Goal: Task Accomplishment & Management: Manage account settings

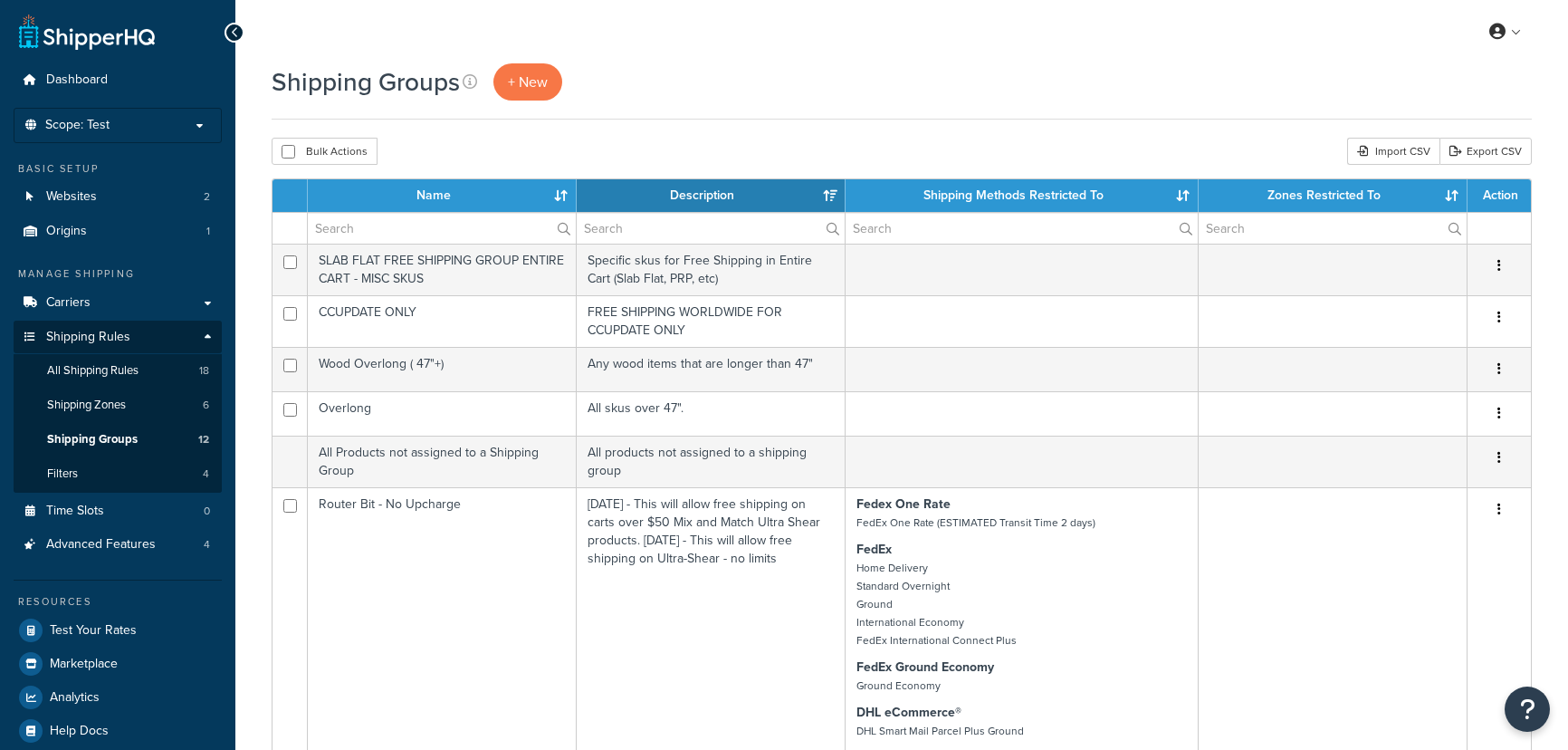
select select "15"
click at [116, 442] on span "Shipping Groups" at bounding box center [92, 440] width 91 height 15
select select "15"
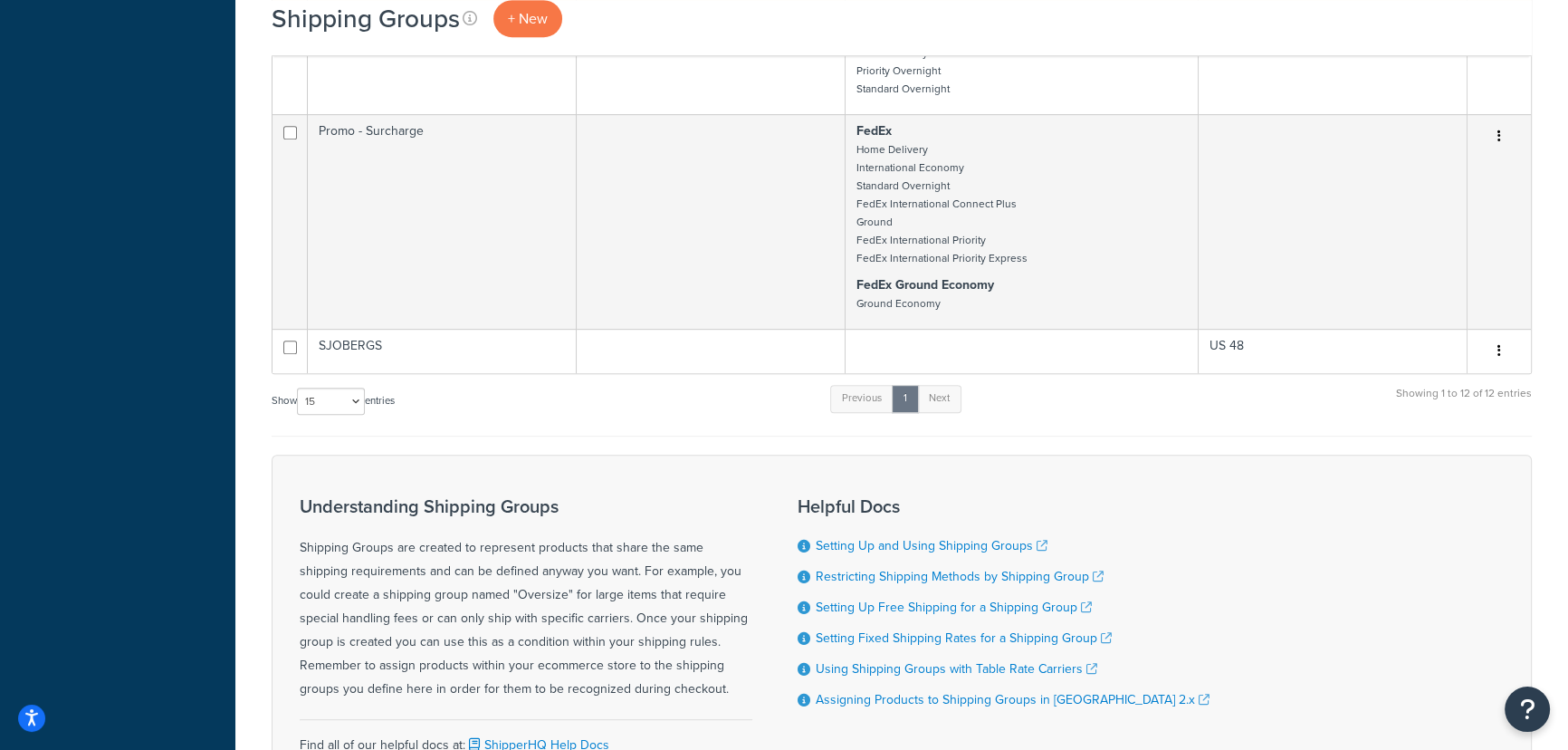
scroll to position [1153, 0]
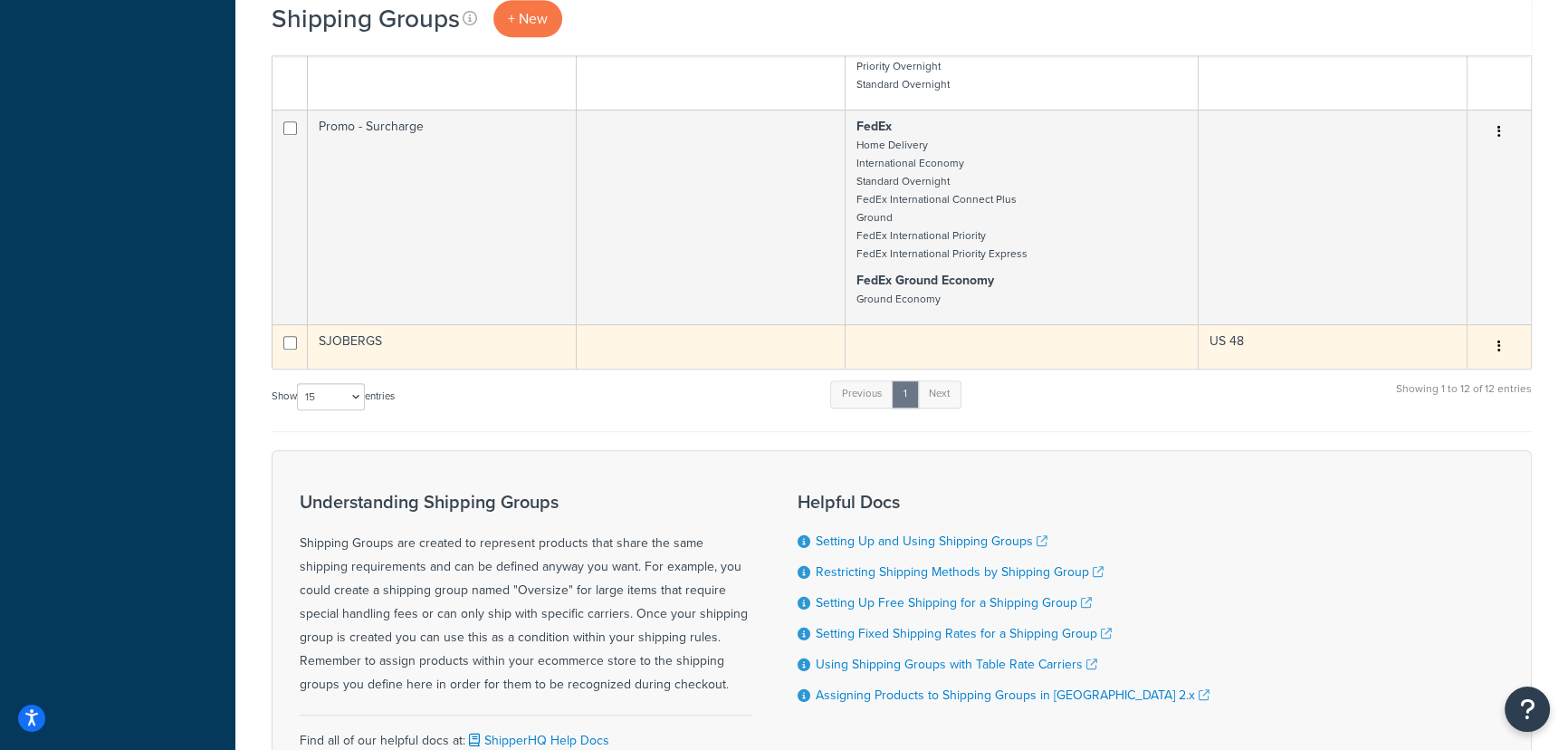
click at [1332, 354] on td "US 48" at bounding box center [1333, 346] width 269 height 44
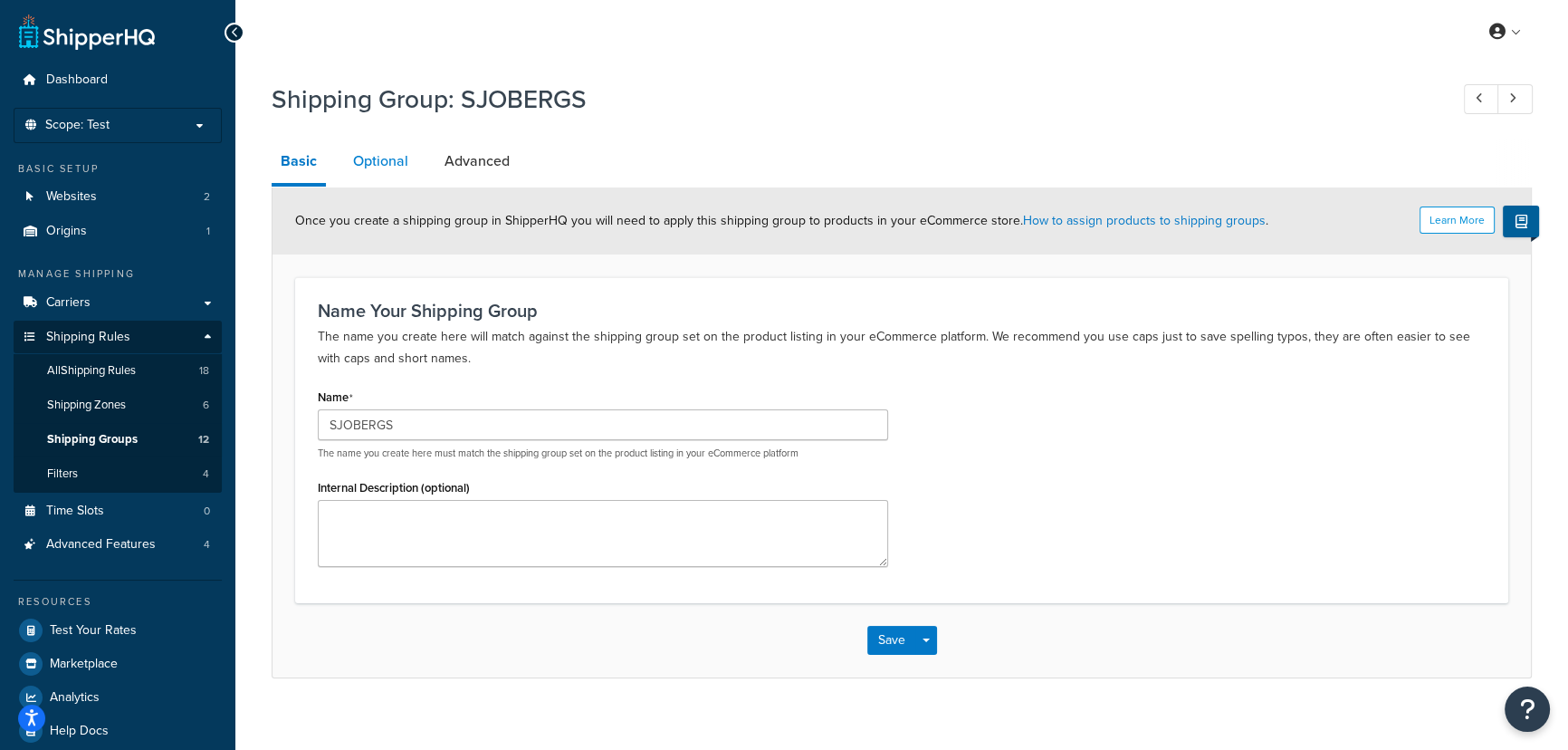
click at [382, 166] on link "Optional" at bounding box center [381, 161] width 73 height 44
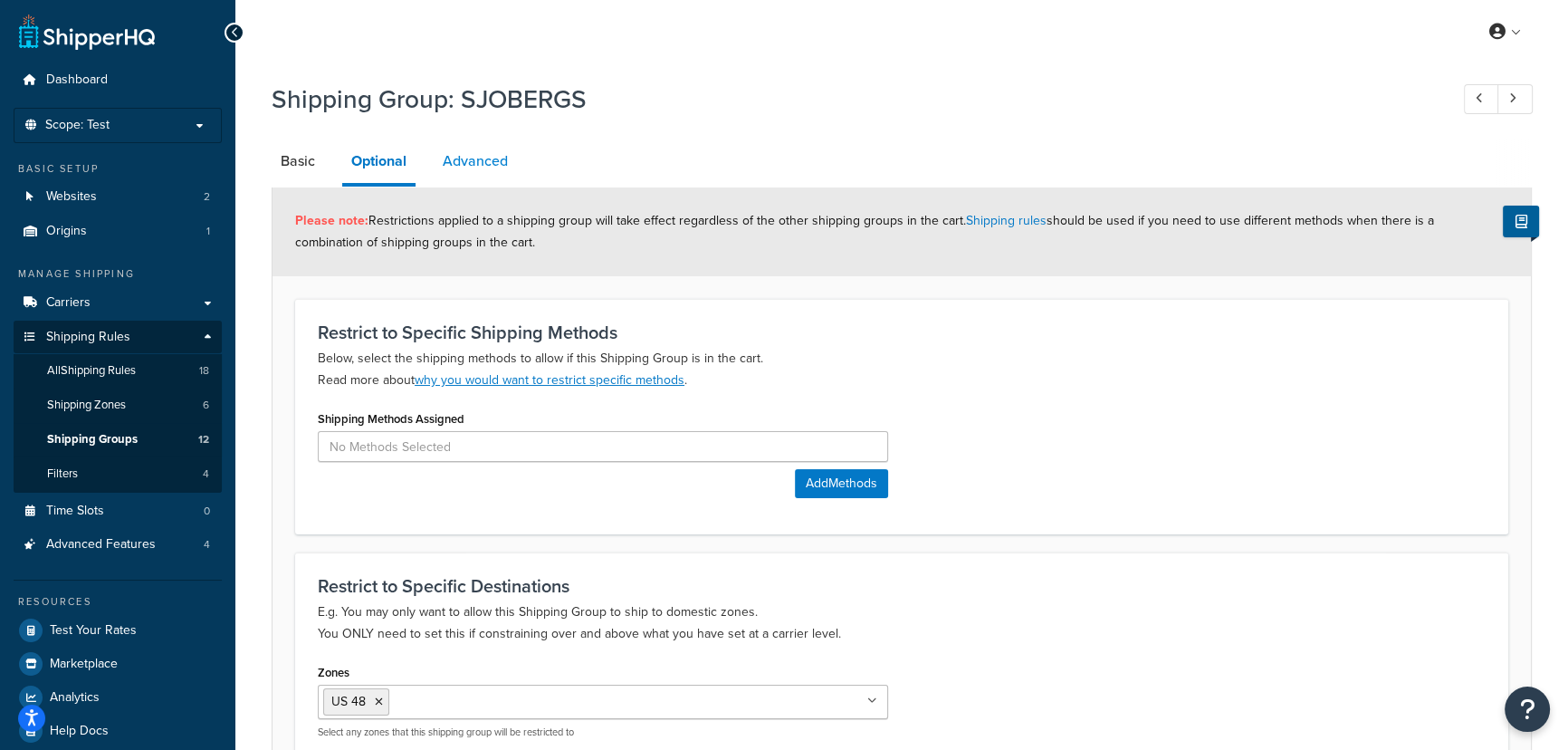
click at [477, 162] on link "Advanced" at bounding box center [476, 161] width 83 height 44
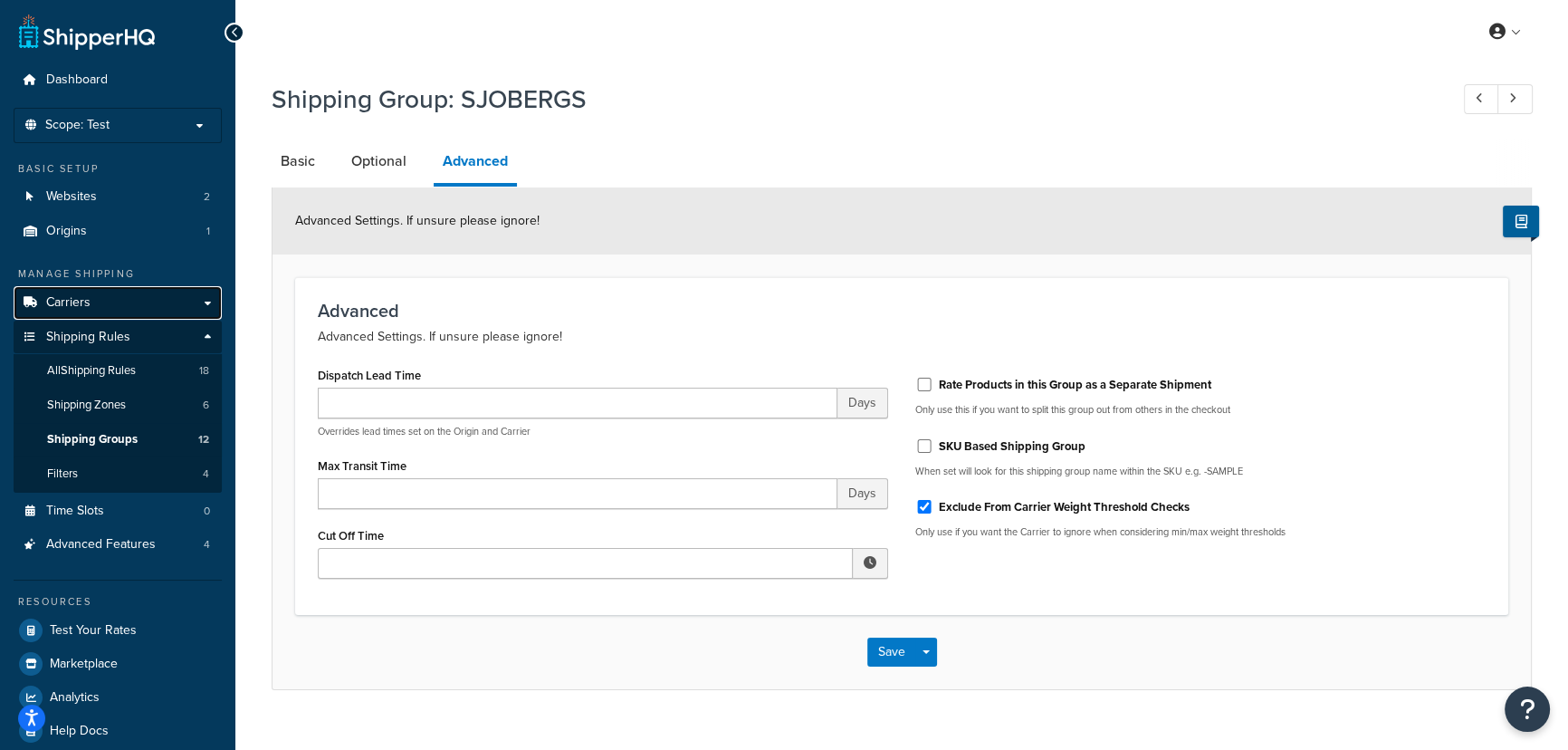
click at [83, 296] on span "Carriers" at bounding box center [68, 303] width 44 height 15
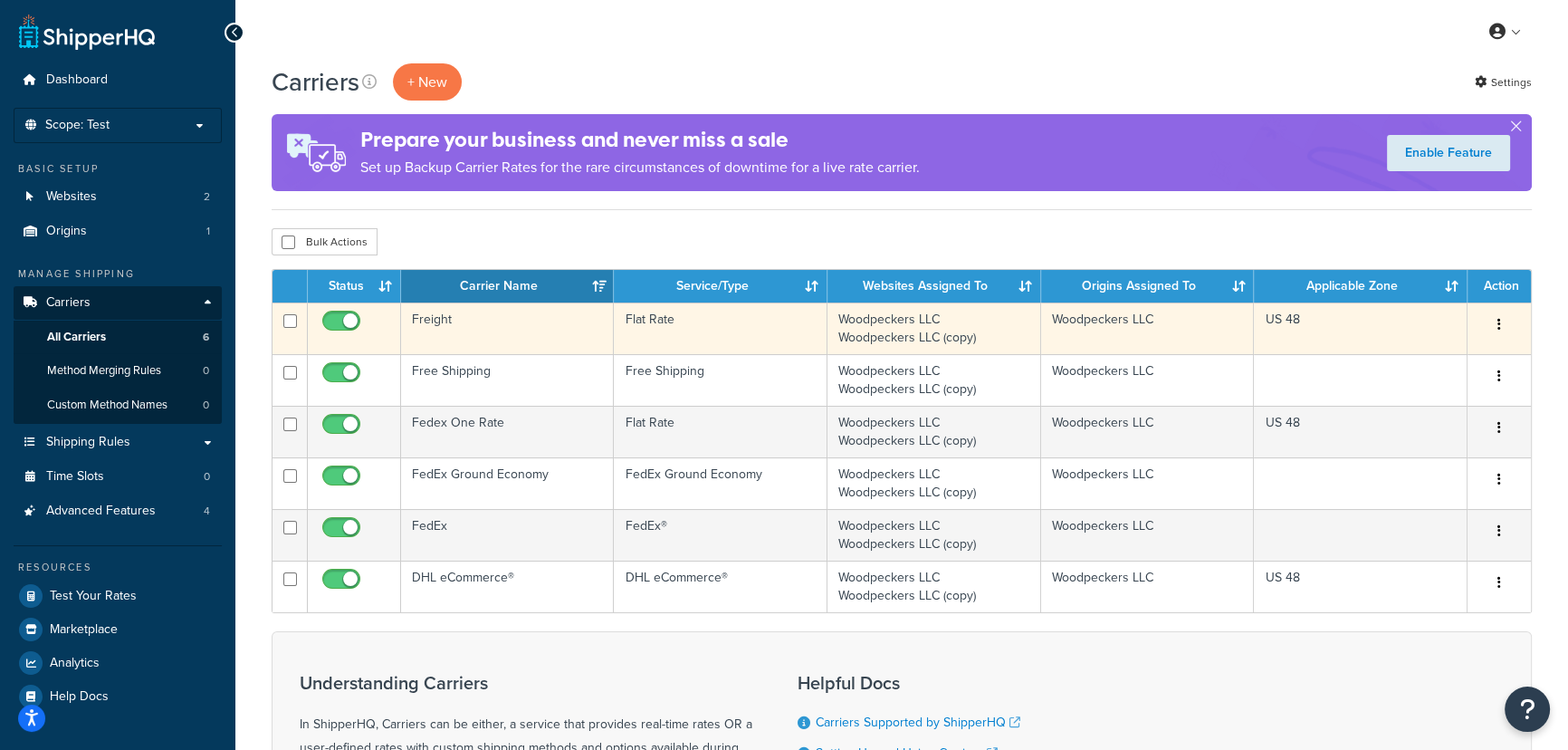
click at [1425, 345] on td "US 48" at bounding box center [1361, 328] width 214 height 52
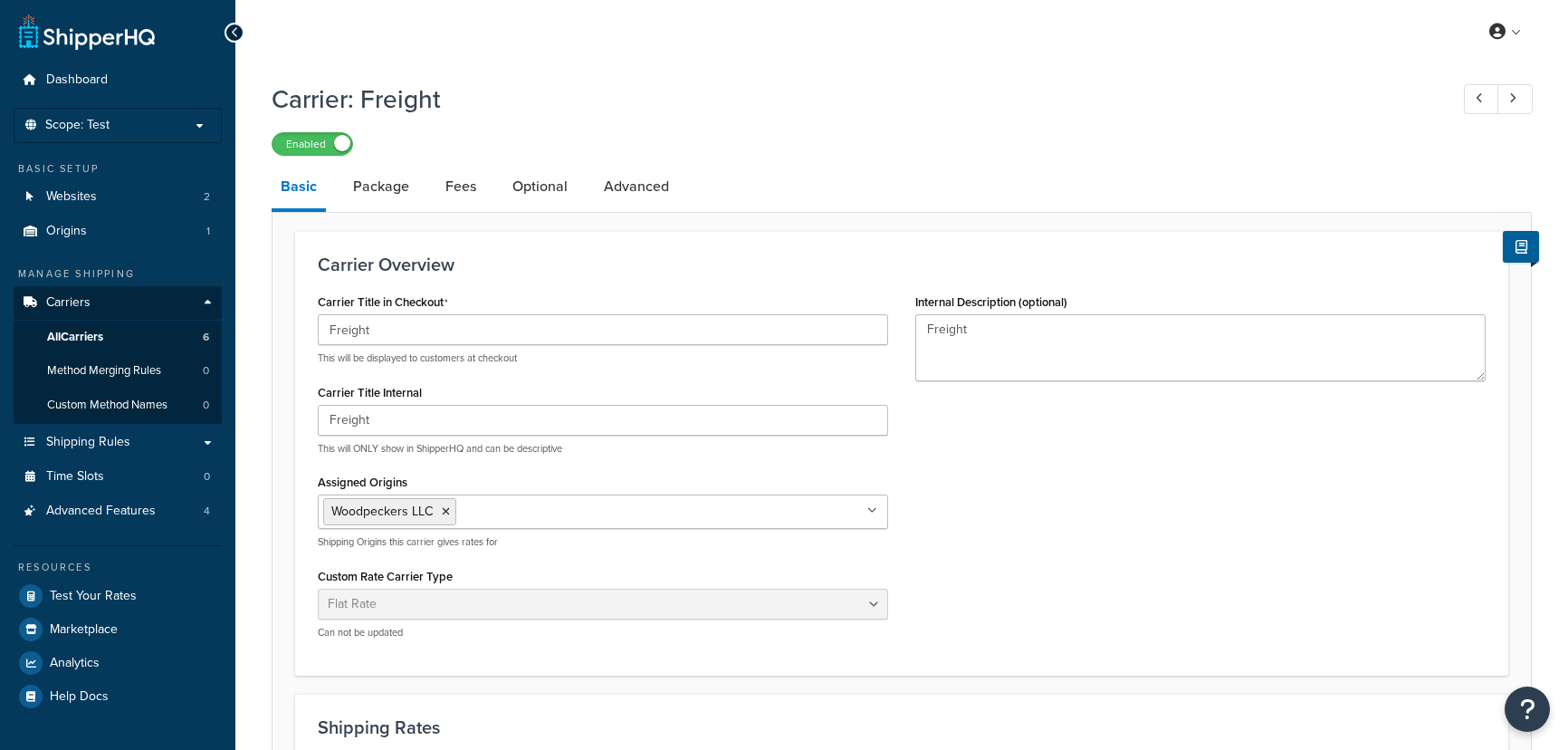
select select "flat"
select select "item"
click at [401, 190] on link "Package" at bounding box center [382, 187] width 74 height 44
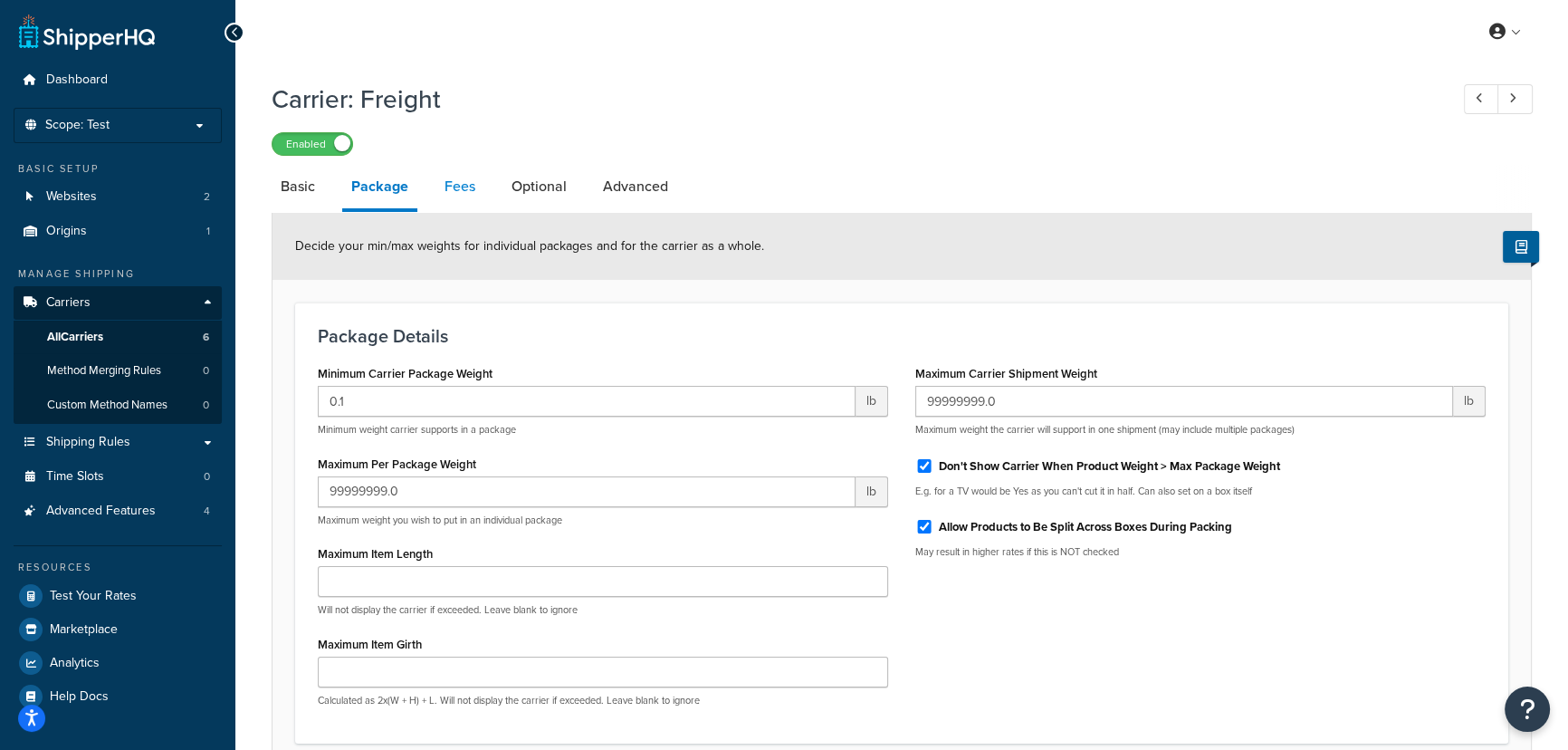
click at [470, 190] on link "Fees" at bounding box center [460, 187] width 49 height 44
select select "AFTER"
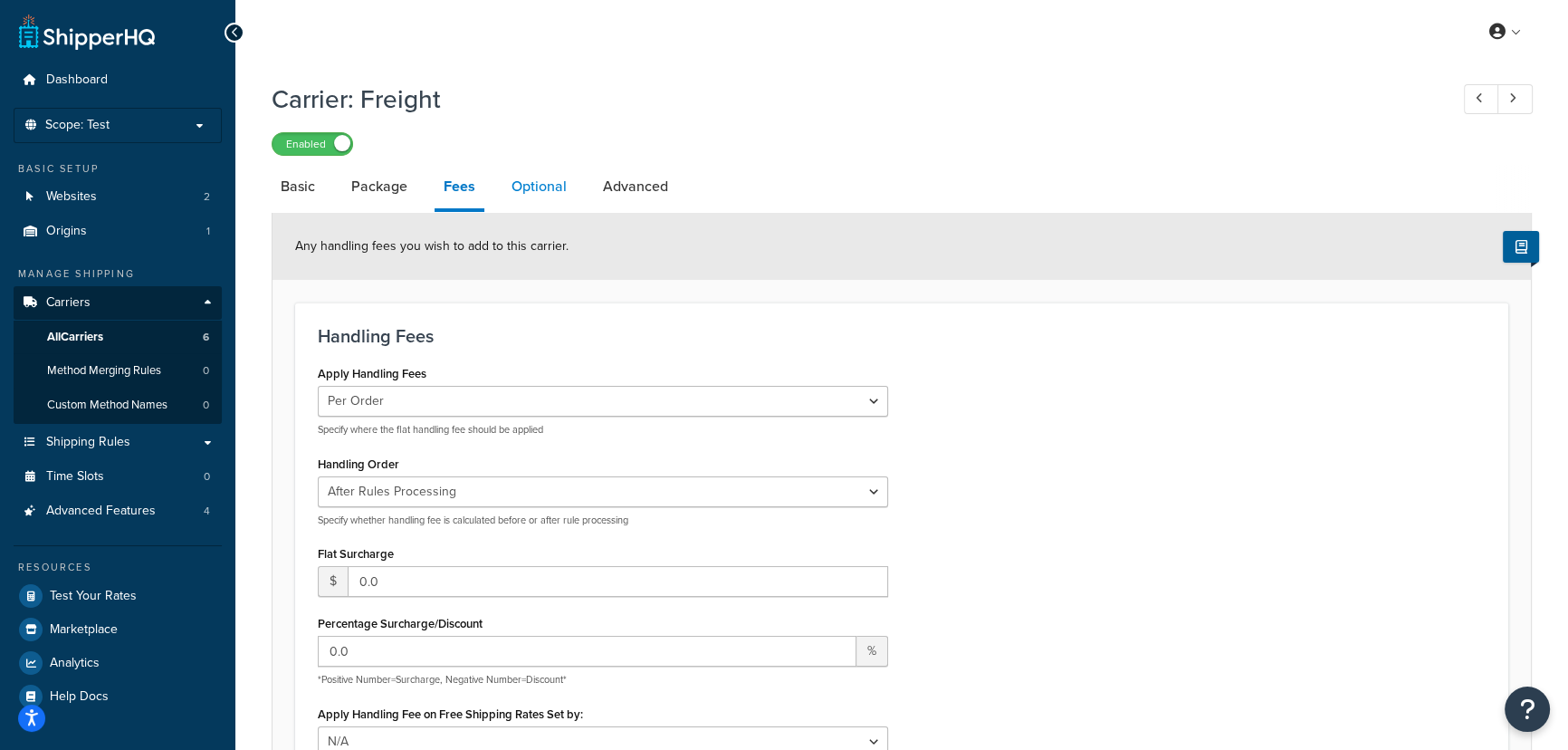
click at [529, 183] on link "Optional" at bounding box center [538, 187] width 73 height 44
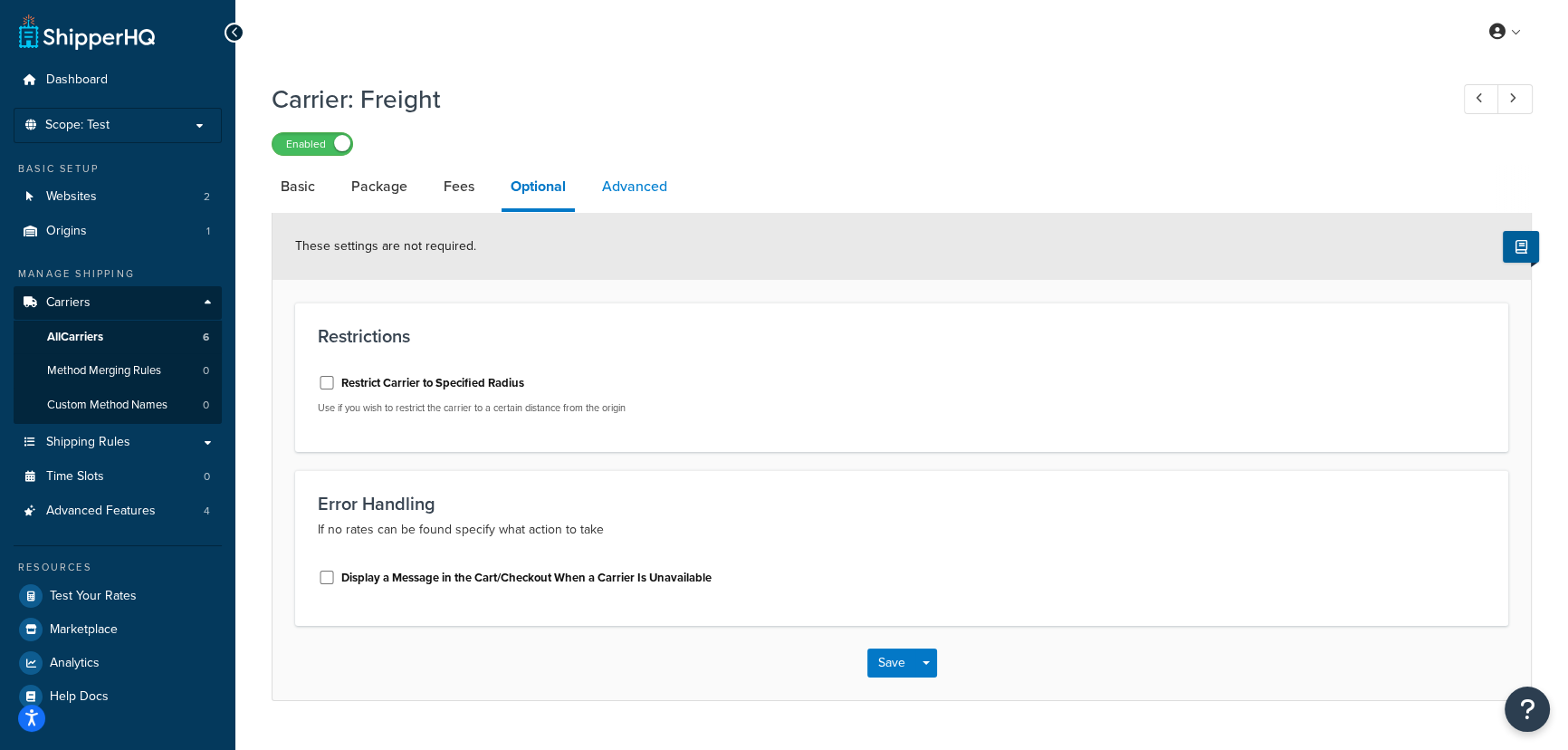
click at [645, 190] on link "Advanced" at bounding box center [634, 187] width 83 height 44
select select "false"
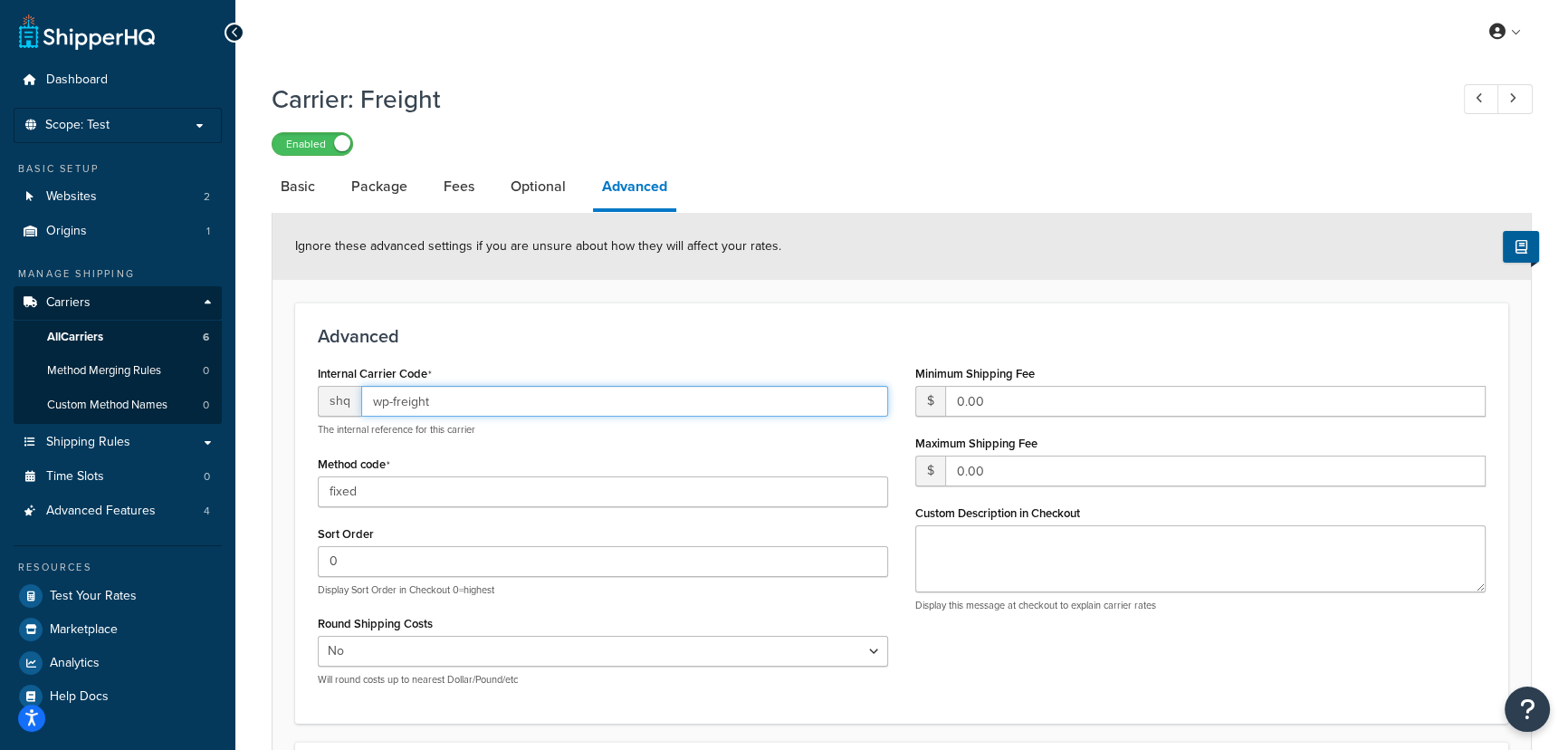
drag, startPoint x: 465, startPoint y: 402, endPoint x: 363, endPoint y: 394, distance: 102.3
click at [363, 394] on input "wp-freight" at bounding box center [624, 402] width 527 height 31
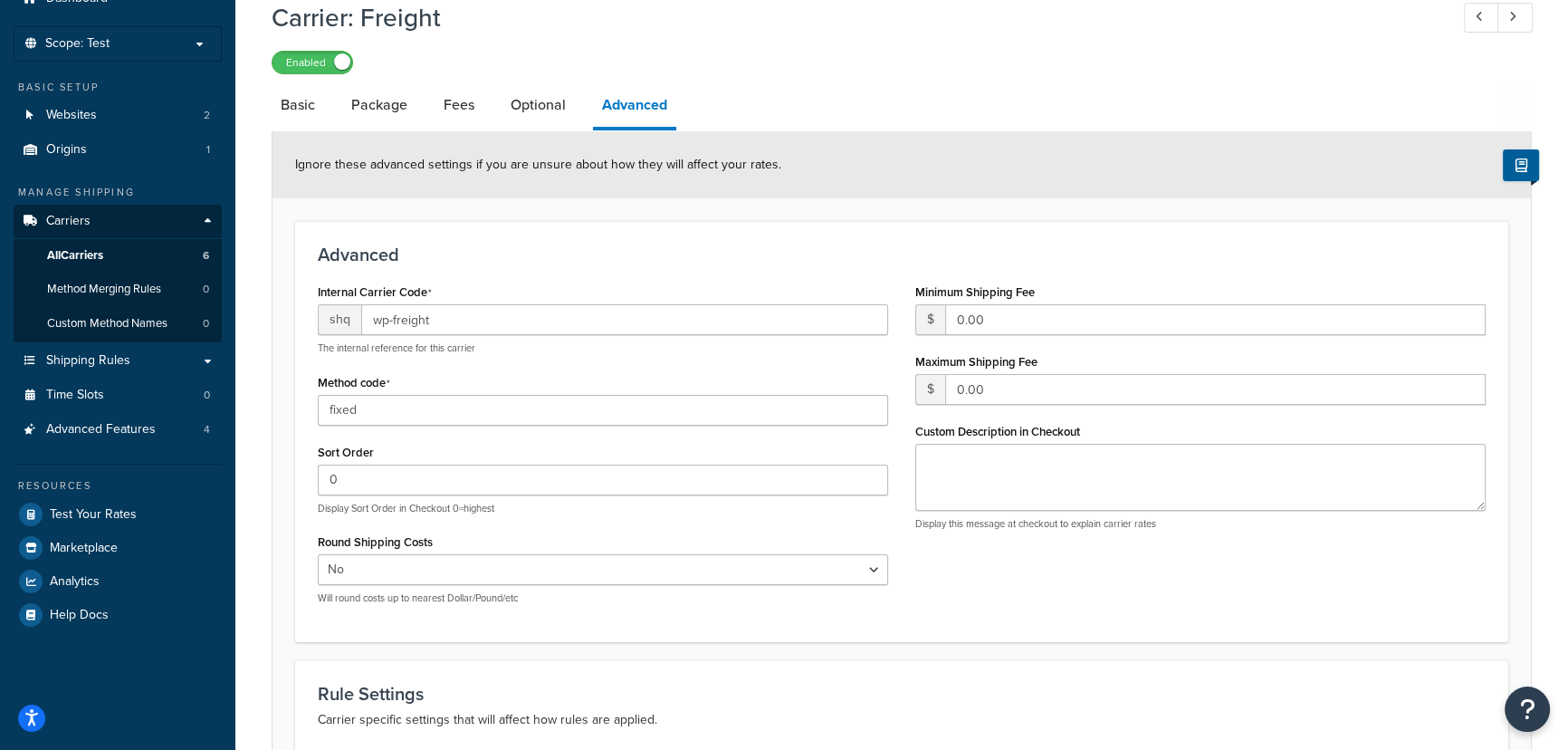
click at [682, 254] on h3 "Advanced" at bounding box center [902, 255] width 1168 height 20
click at [175, 224] on link "Carriers" at bounding box center [118, 221] width 208 height 34
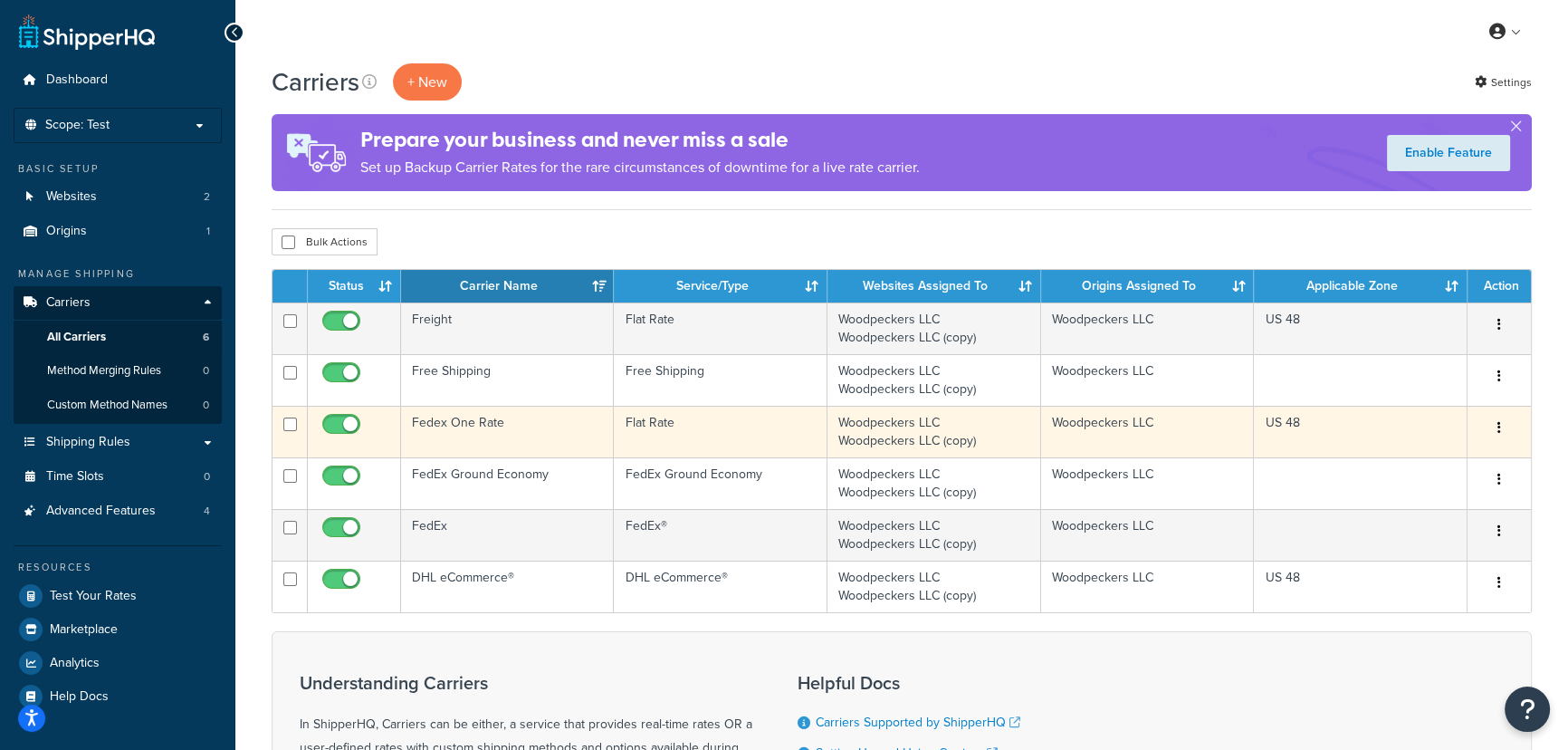
click at [1421, 432] on td "US 48" at bounding box center [1361, 432] width 214 height 52
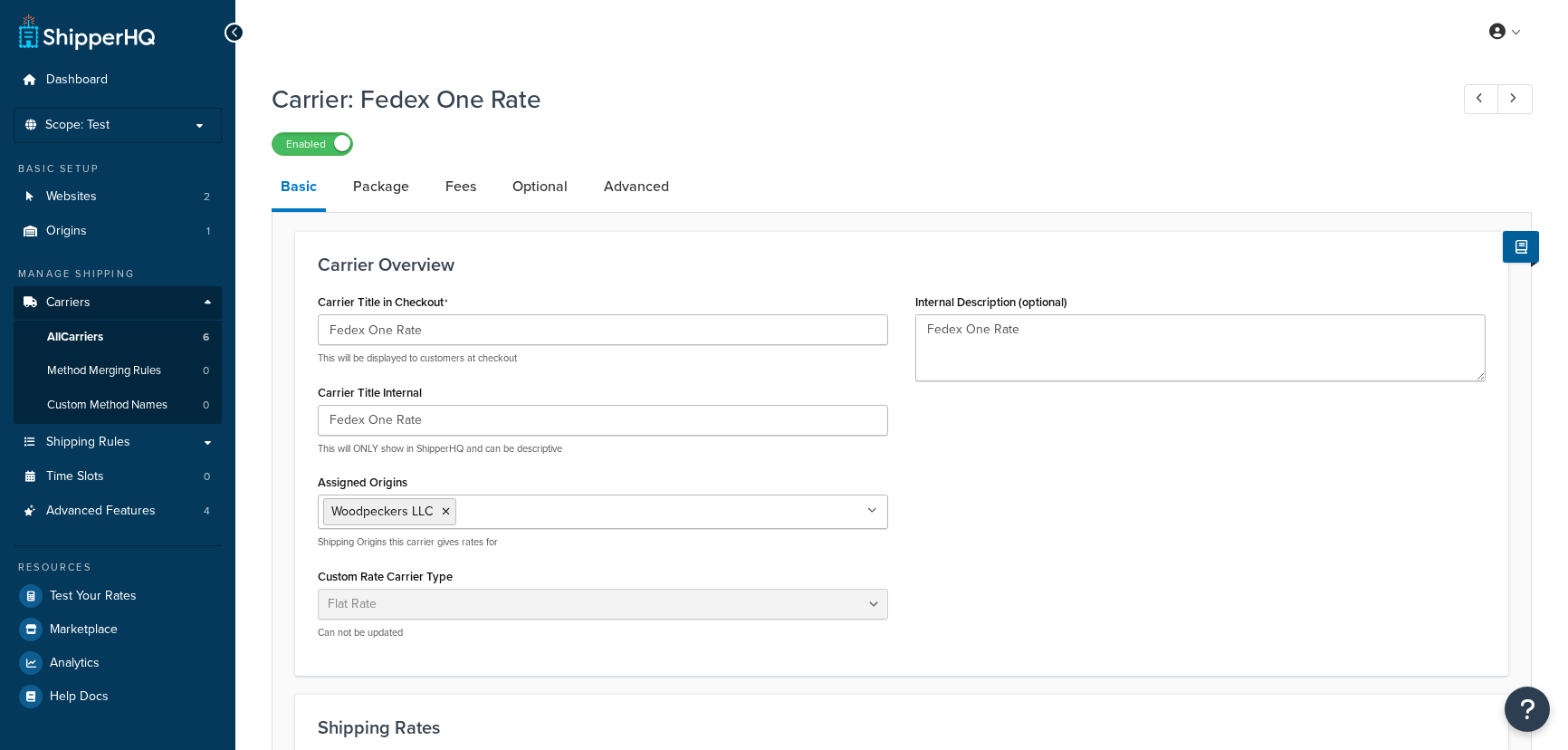
select select "flat"
click at [634, 181] on link "Advanced" at bounding box center [636, 187] width 83 height 44
select select "false"
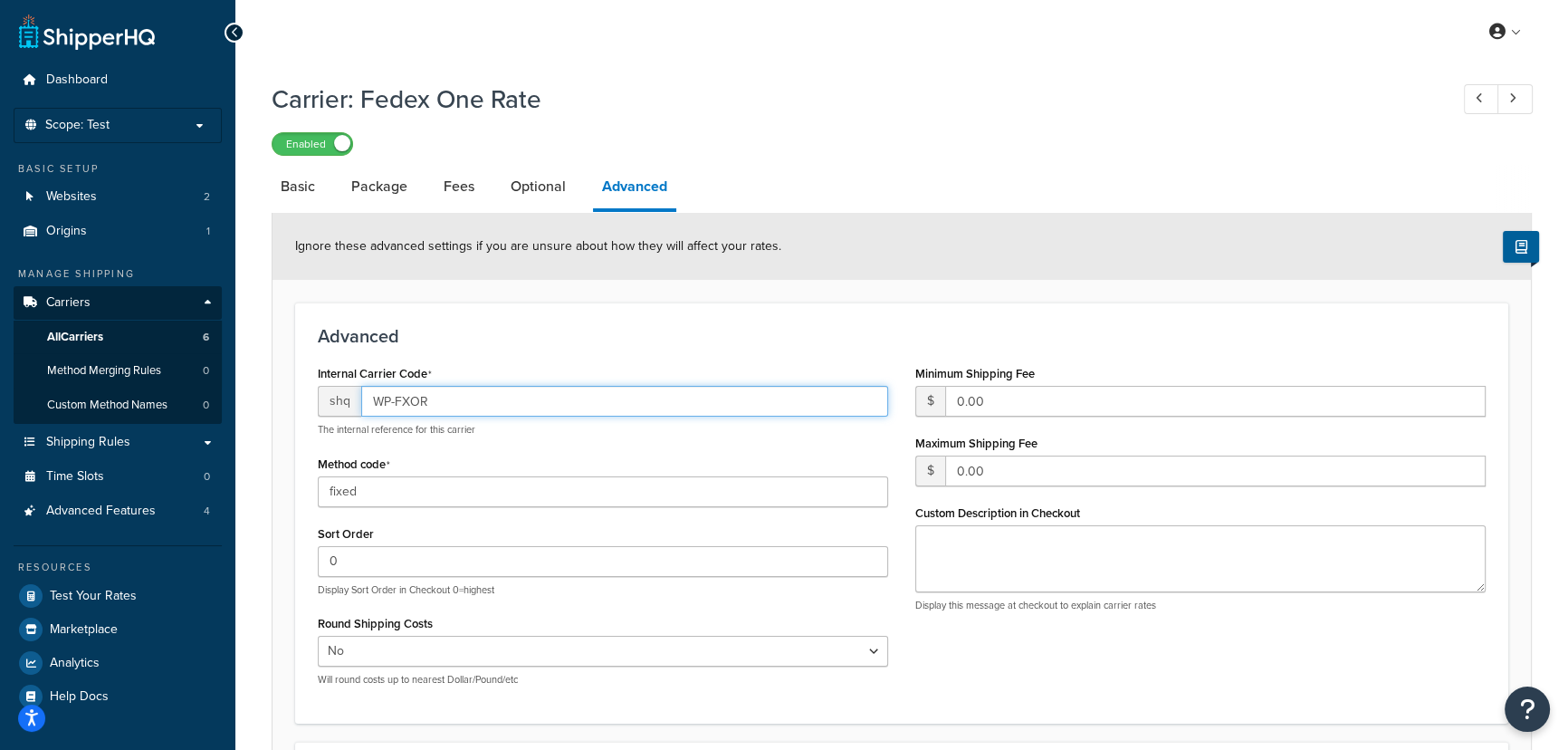
drag, startPoint x: 369, startPoint y: 397, endPoint x: 430, endPoint y: 399, distance: 61.0
click at [430, 399] on input "WP-FXOR" at bounding box center [624, 402] width 527 height 31
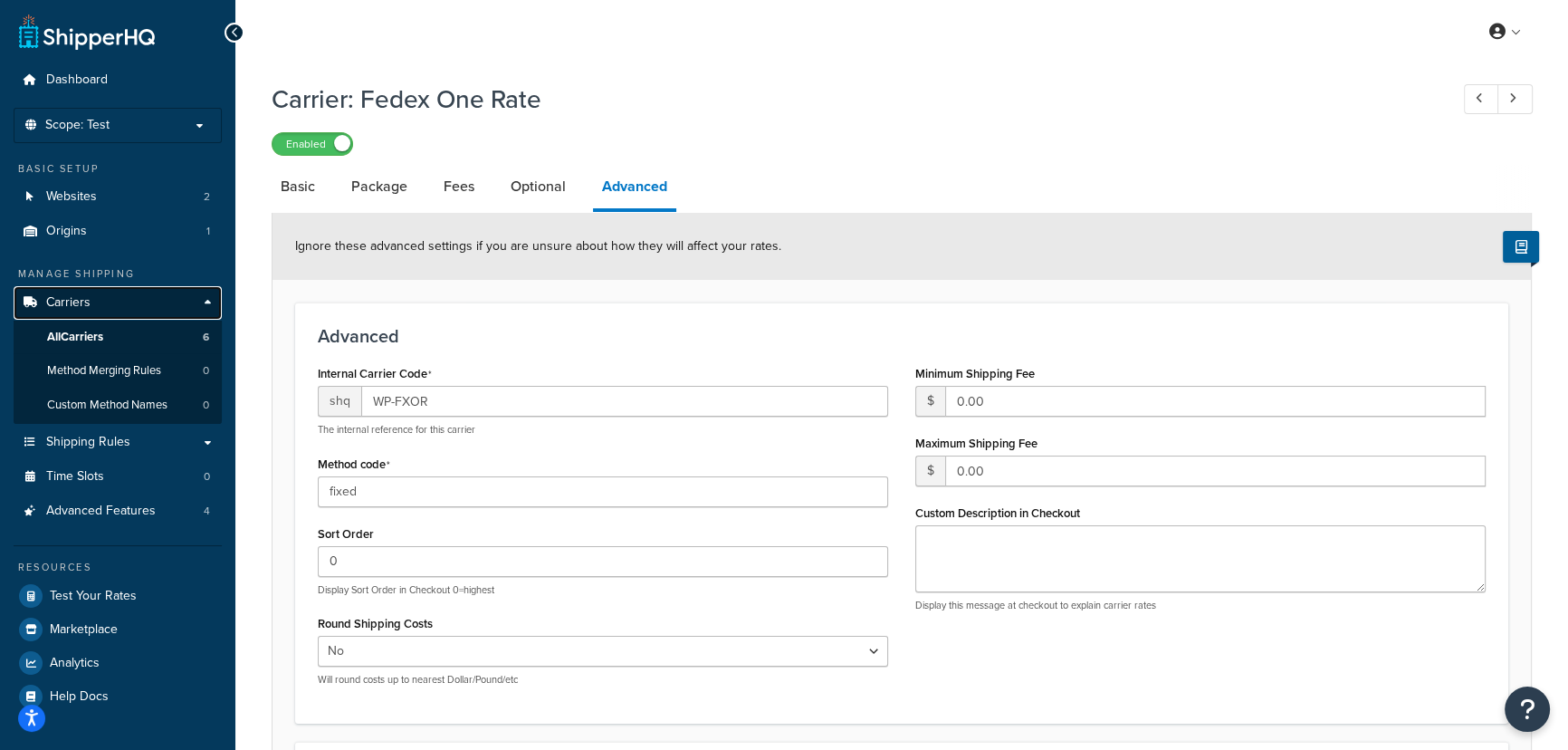
click at [117, 299] on link "Carriers" at bounding box center [118, 303] width 208 height 34
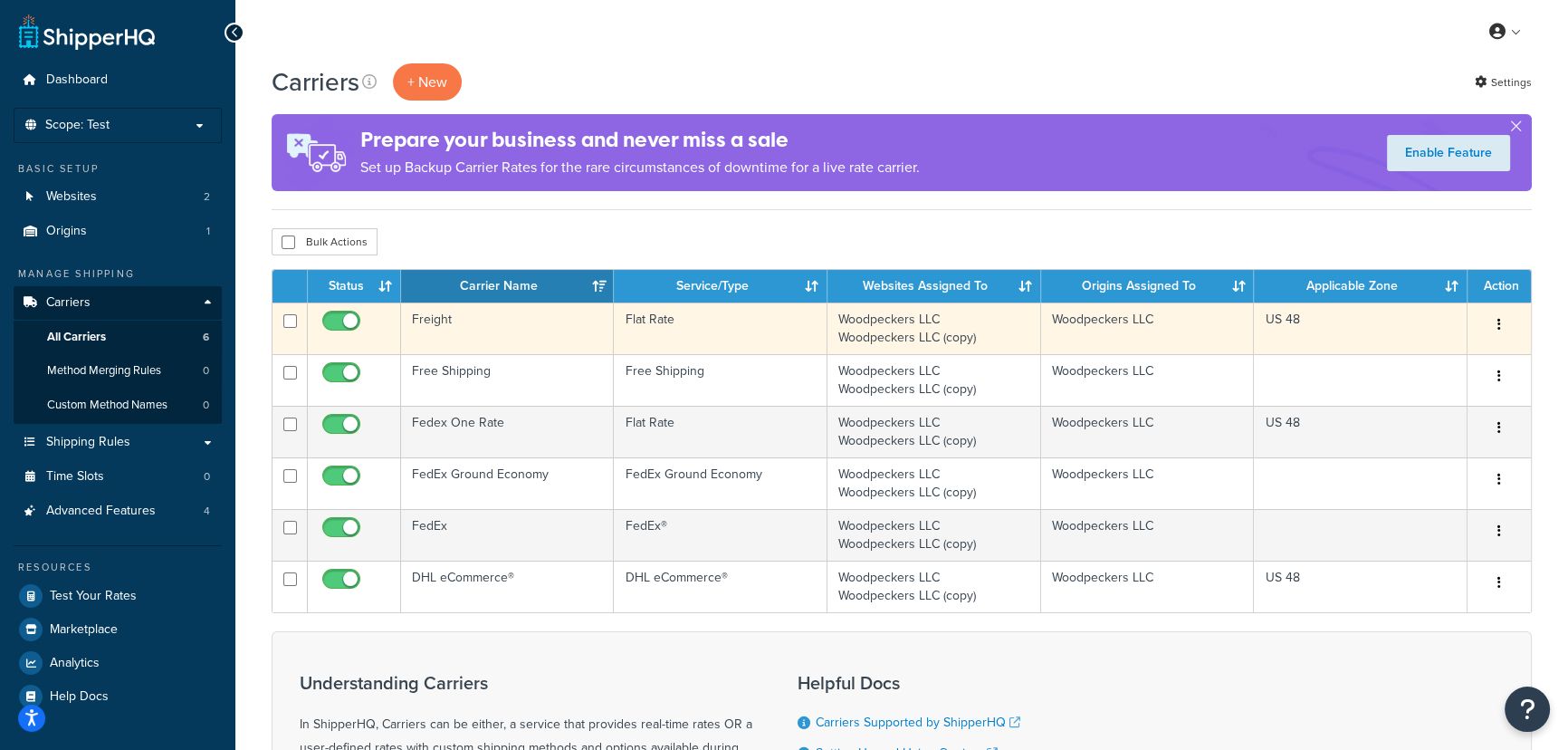
click at [725, 326] on td "Flat Rate" at bounding box center [720, 328] width 213 height 52
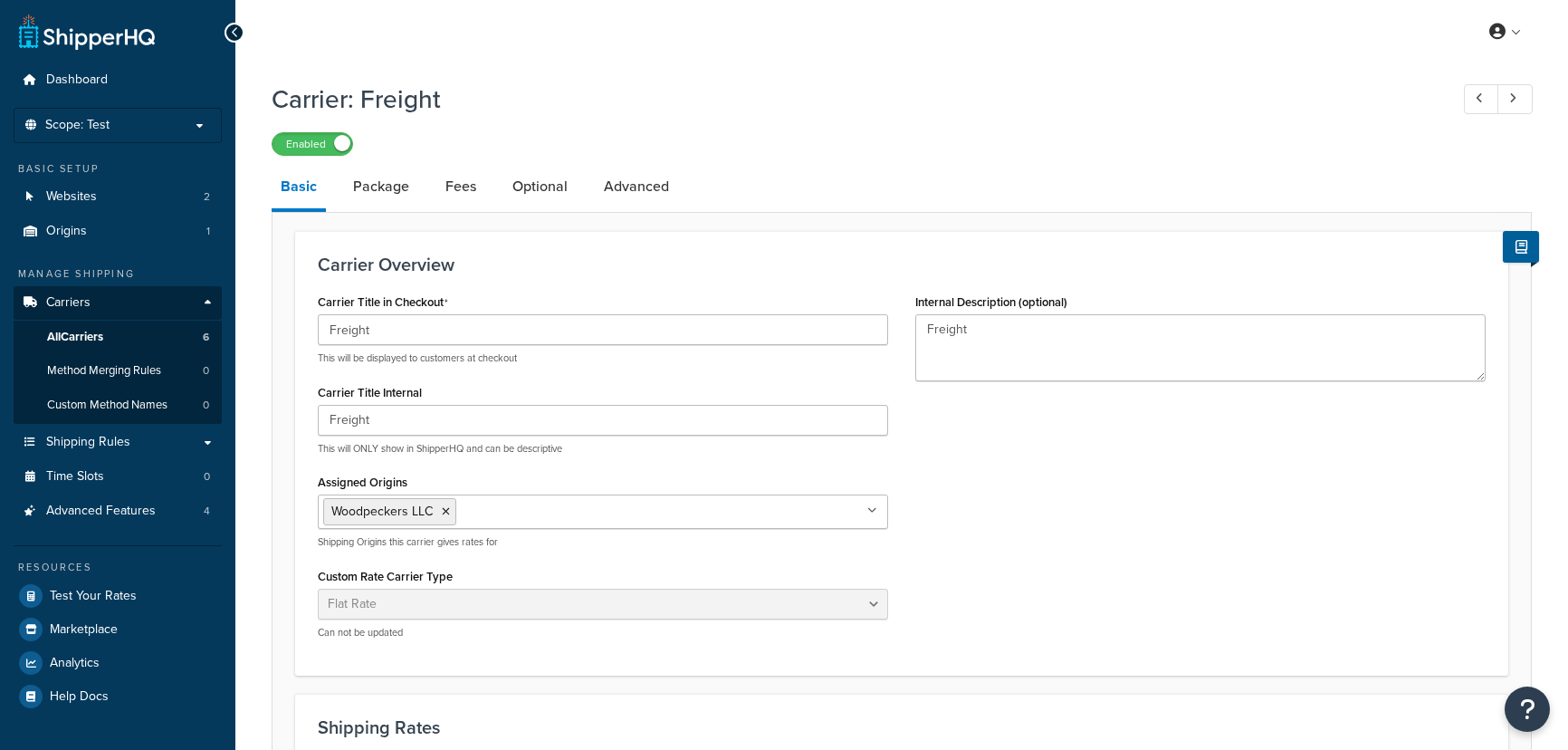
select select "flat"
select select "item"
click at [636, 200] on link "Advanced" at bounding box center [636, 187] width 83 height 44
select select "false"
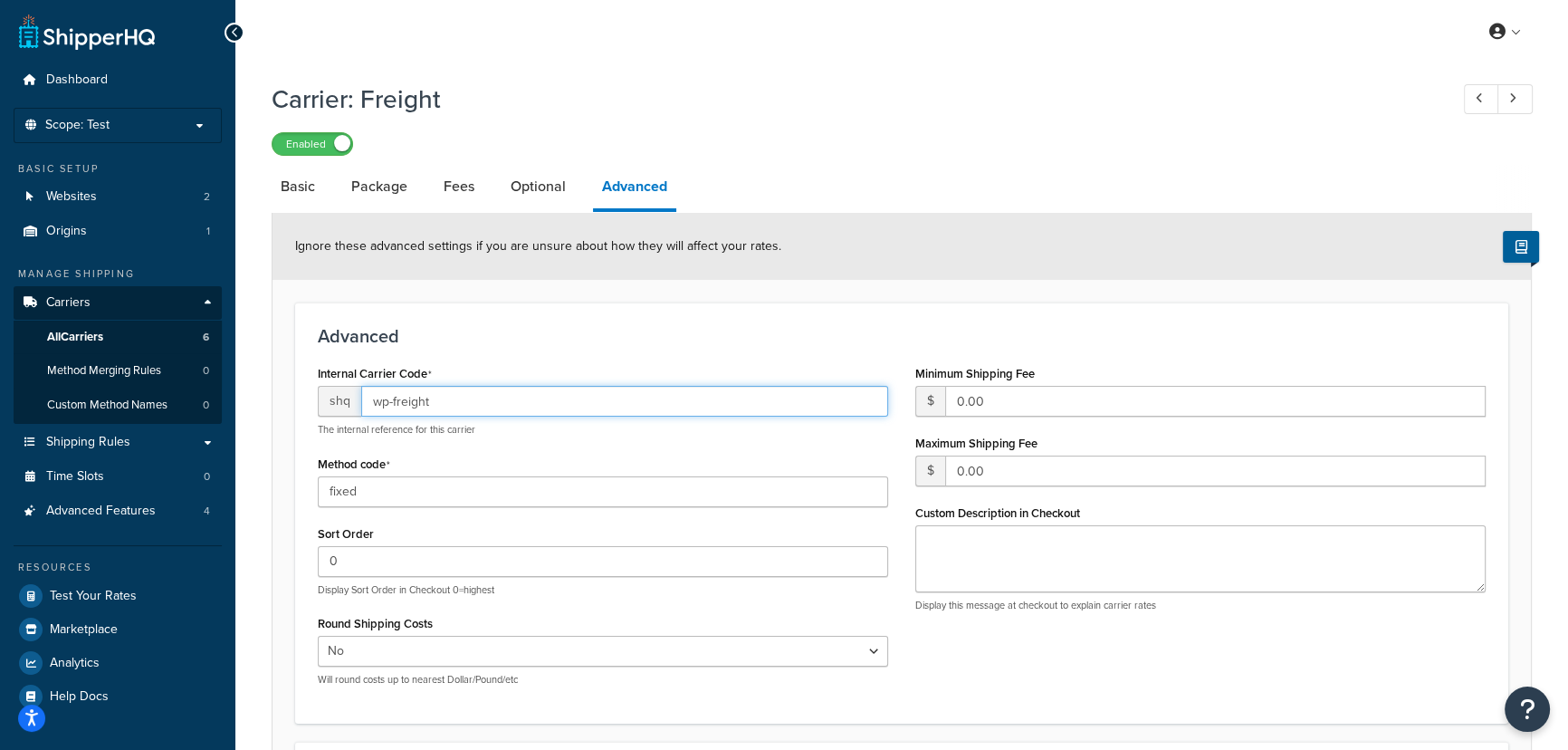
drag, startPoint x: 475, startPoint y: 411, endPoint x: 342, endPoint y: 434, distance: 135.0
click at [342, 434] on div "shq wp-freight The internal reference for this carrier" at bounding box center [603, 412] width 570 height 51
